Goal: Transaction & Acquisition: Purchase product/service

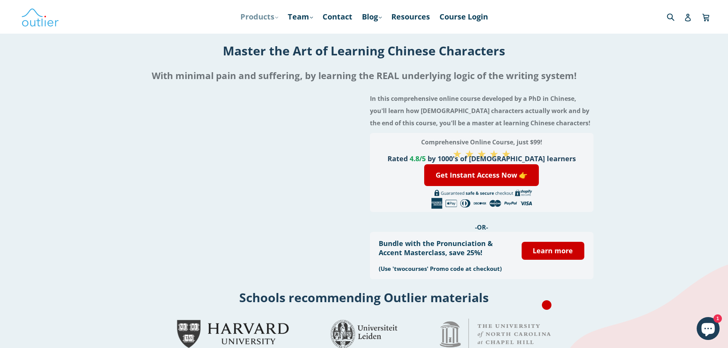
click at [270, 20] on link "Products .cls-1{fill:#231f20} expand" at bounding box center [258, 17] width 45 height 14
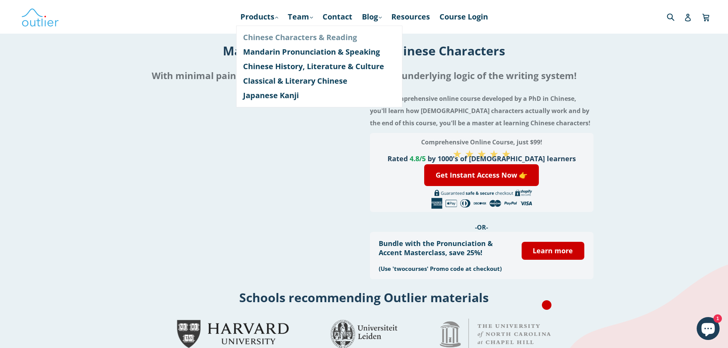
click at [275, 35] on link "Chinese Characters & Reading" at bounding box center [319, 37] width 152 height 15
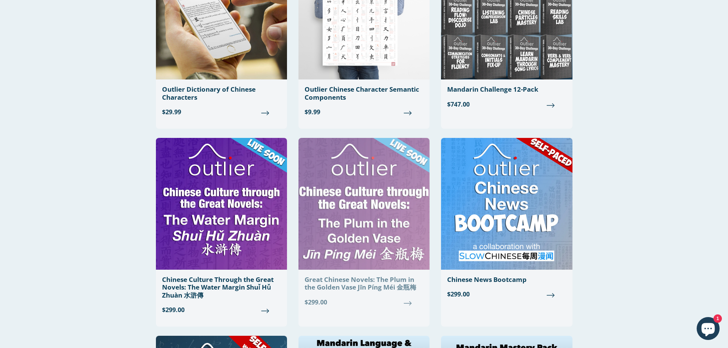
scroll to position [382, 0]
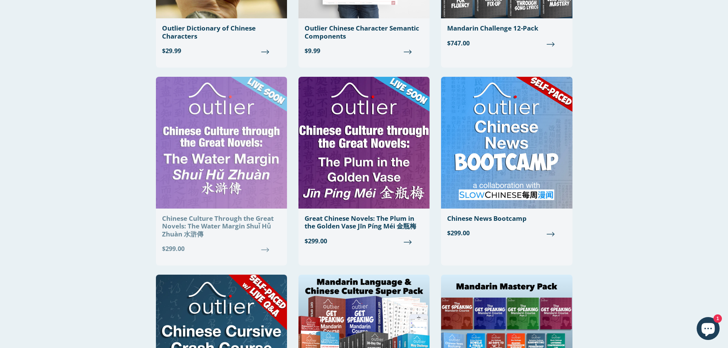
click at [264, 225] on div "Chinese Culture Through the Great Novels: The Water Margin Shuǐ Hǔ Zhuàn 水滸傳" at bounding box center [221, 226] width 119 height 23
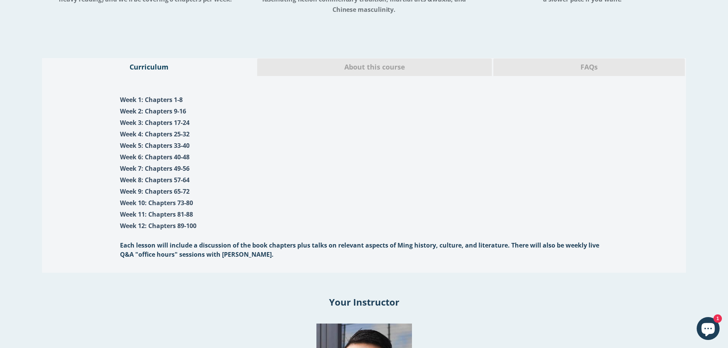
scroll to position [753, 0]
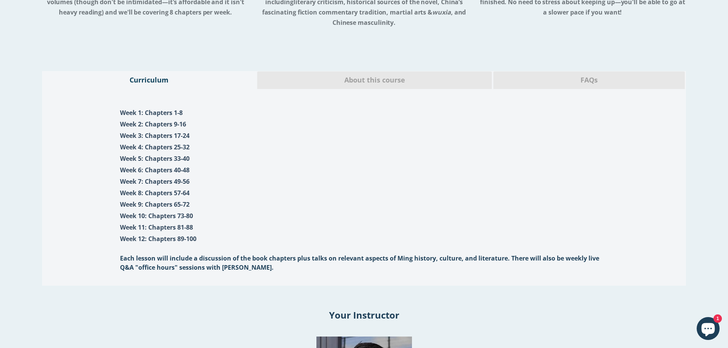
click at [342, 81] on span "About this course" at bounding box center [374, 80] width 223 height 10
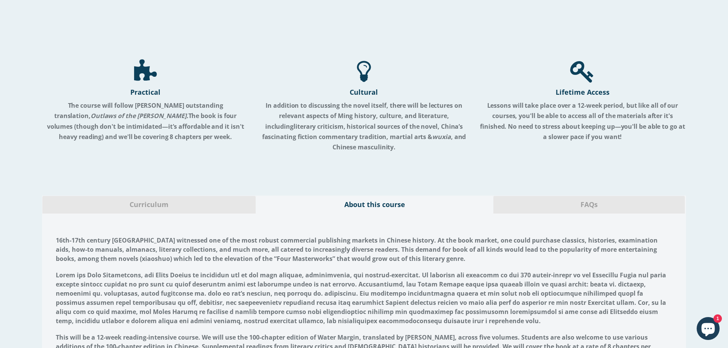
scroll to position [600, 0]
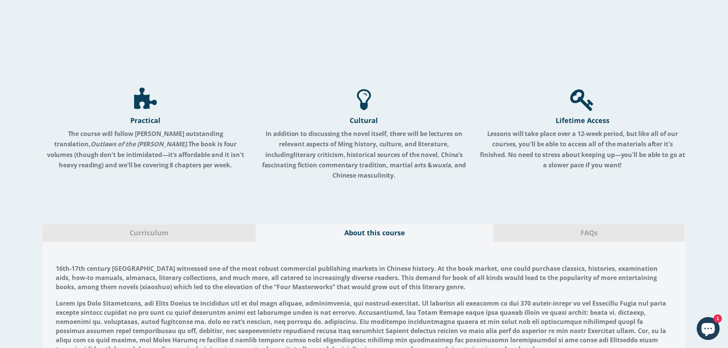
click at [559, 228] on div "FAQs" at bounding box center [589, 233] width 192 height 18
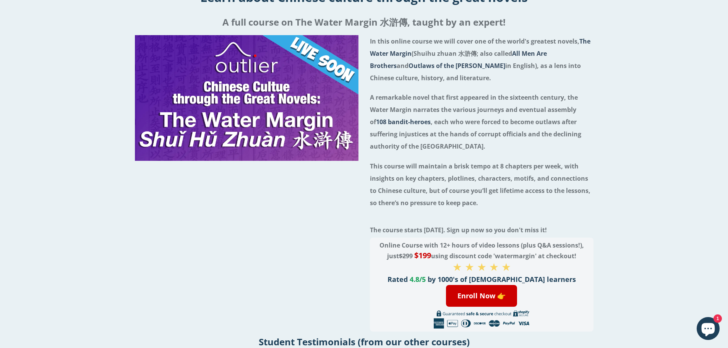
scroll to position [0, 0]
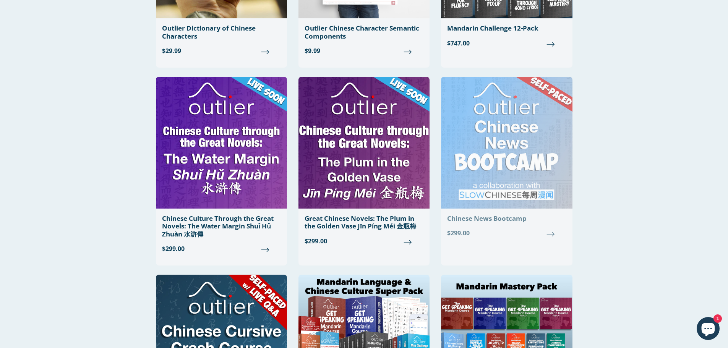
click at [518, 130] on img at bounding box center [506, 143] width 131 height 132
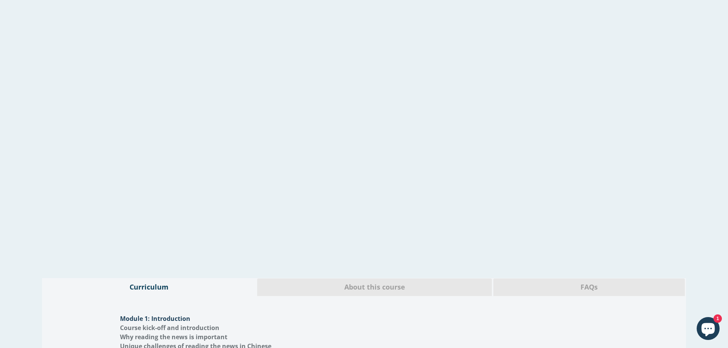
scroll to position [879, 0]
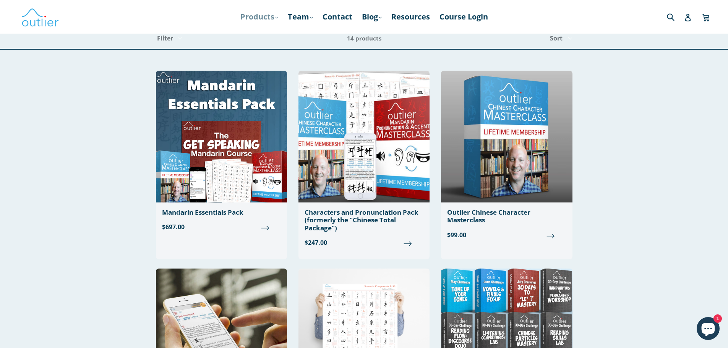
click at [275, 20] on link "Products .cls-1{fill:#231f20} expand" at bounding box center [258, 17] width 45 height 14
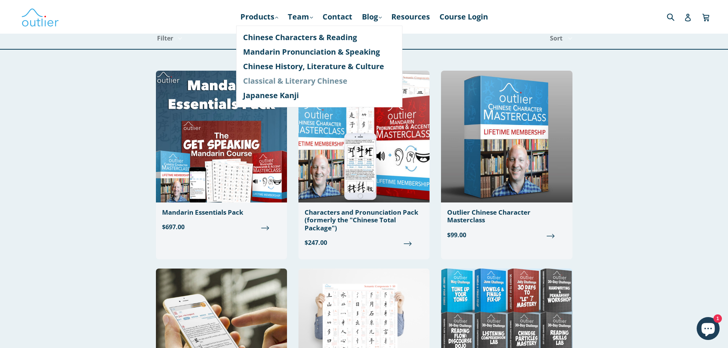
click at [285, 83] on link "Classical & Literary Chinese" at bounding box center [319, 81] width 152 height 15
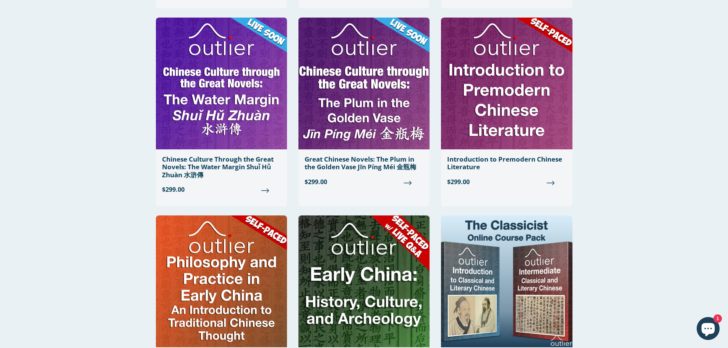
scroll to position [115, 0]
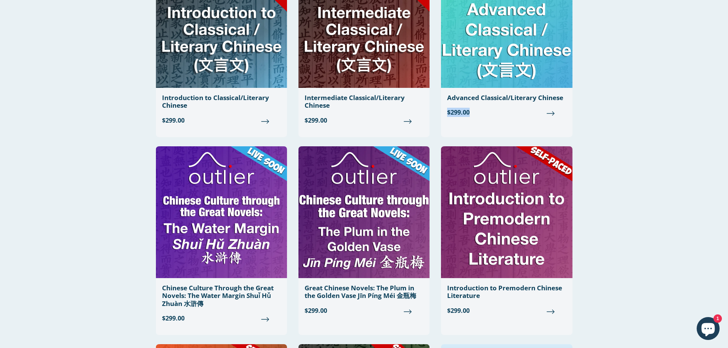
drag, startPoint x: 727, startPoint y: 88, endPoint x: 727, endPoint y: 104, distance: 15.7
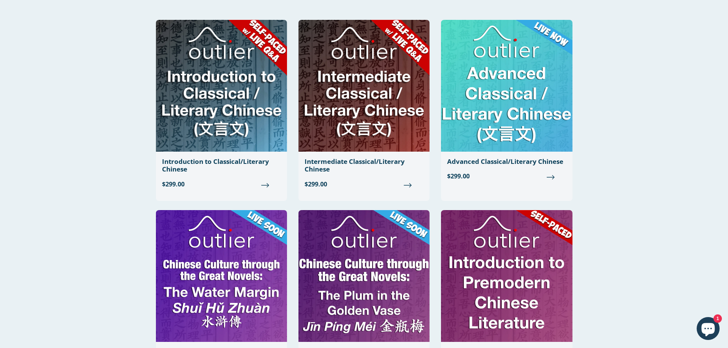
scroll to position [11, 0]
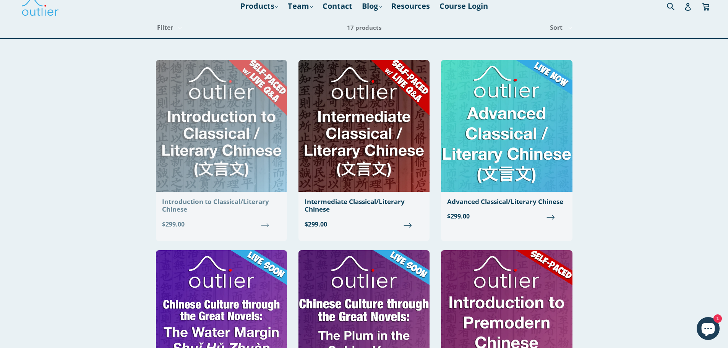
click at [261, 204] on div "Introduction to Classical/Literary Chinese" at bounding box center [221, 206] width 119 height 16
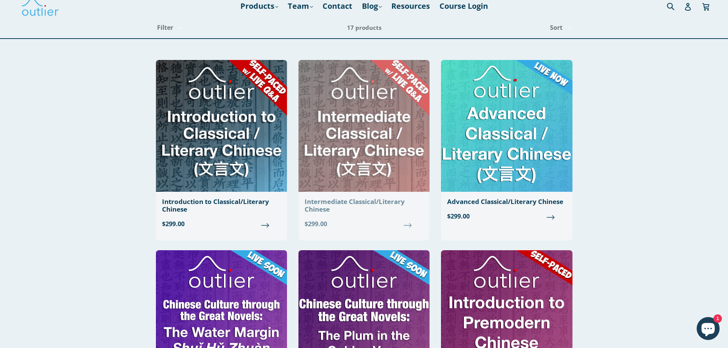
click at [382, 143] on img at bounding box center [363, 126] width 131 height 132
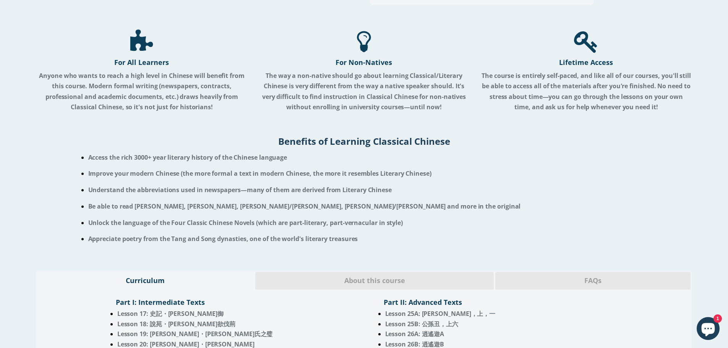
scroll to position [535, 0]
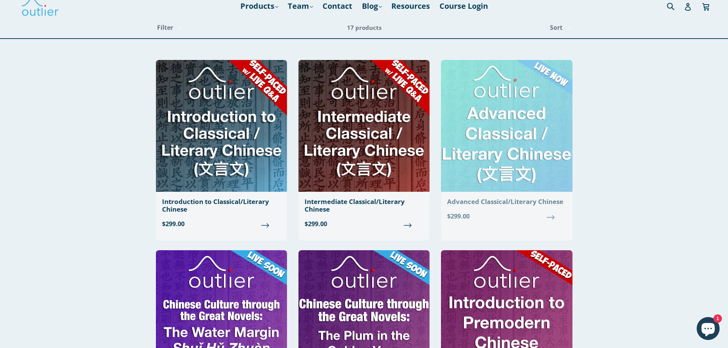
click at [465, 148] on img at bounding box center [506, 126] width 131 height 132
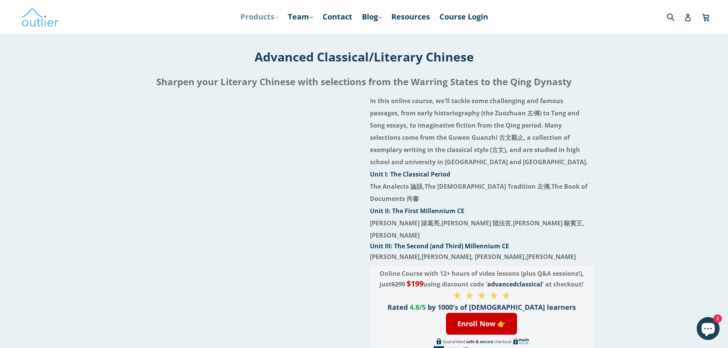
click at [275, 16] on icon ".cls-1{fill:#231f20}" at bounding box center [276, 17] width 3 height 3
click at [279, 21] on link "Products .cls-1{fill:#231f20} expand" at bounding box center [258, 17] width 45 height 14
click at [315, 19] on link "Team .cls-1{fill:#231f20} expand" at bounding box center [300, 17] width 33 height 14
click at [280, 19] on link "Products .cls-1{fill:#231f20} expand" at bounding box center [258, 17] width 45 height 14
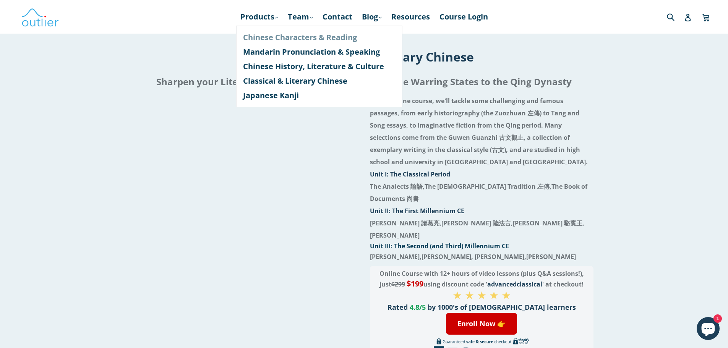
click at [295, 39] on link "Chinese Characters & Reading" at bounding box center [319, 37] width 152 height 15
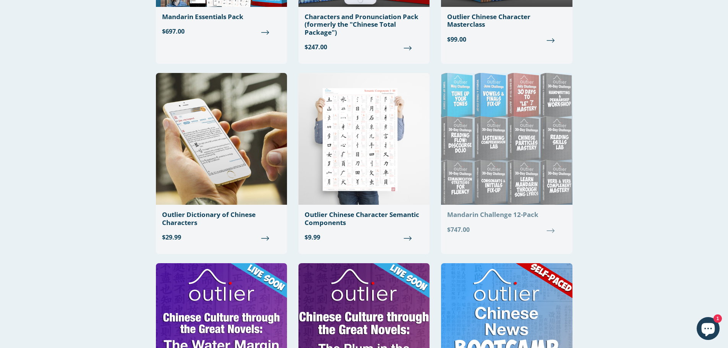
scroll to position [191, 0]
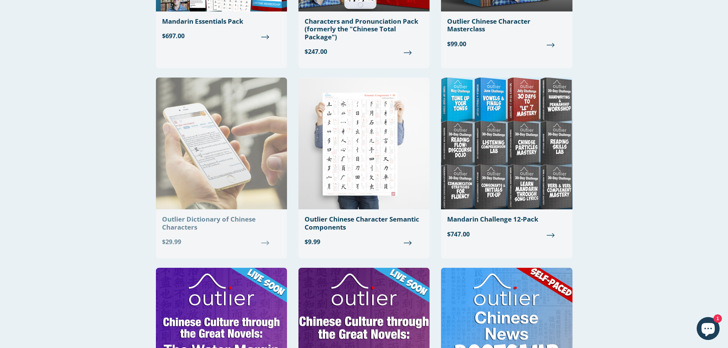
click at [222, 222] on div "Outlier Dictionary of Chinese Characters" at bounding box center [221, 223] width 119 height 16
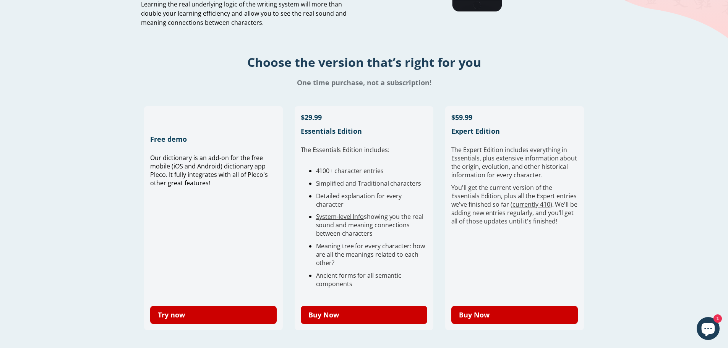
scroll to position [153, 0]
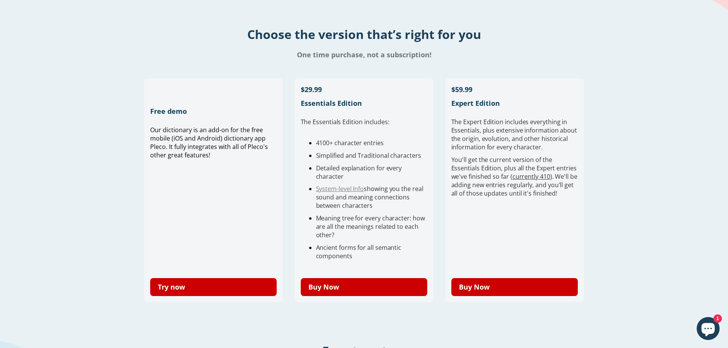
click at [338, 193] on link "System-level Info" at bounding box center [340, 188] width 48 height 8
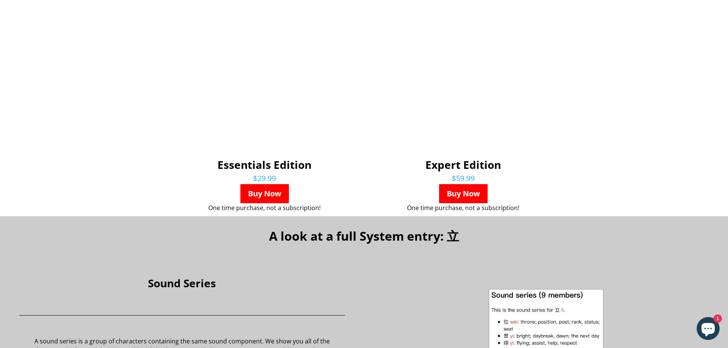
scroll to position [611, 0]
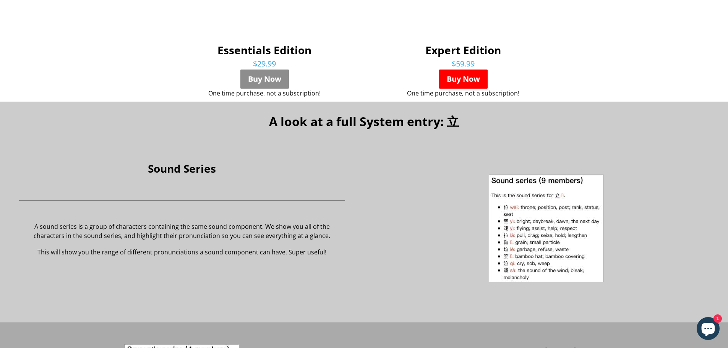
click at [271, 82] on link "Buy Now" at bounding box center [264, 79] width 49 height 19
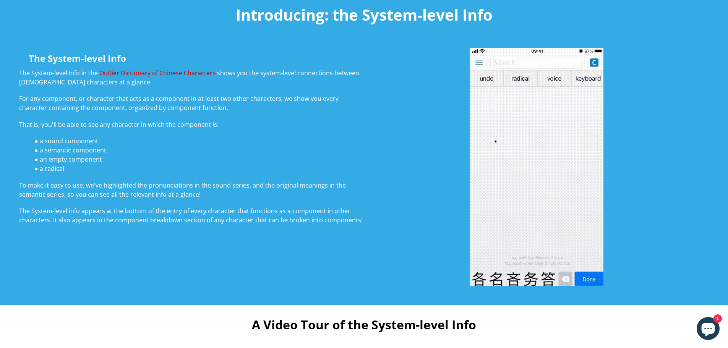
scroll to position [38, 0]
